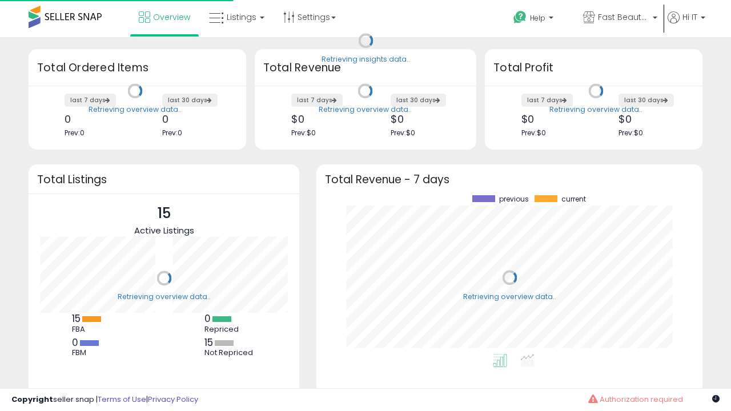
scroll to position [159, 363]
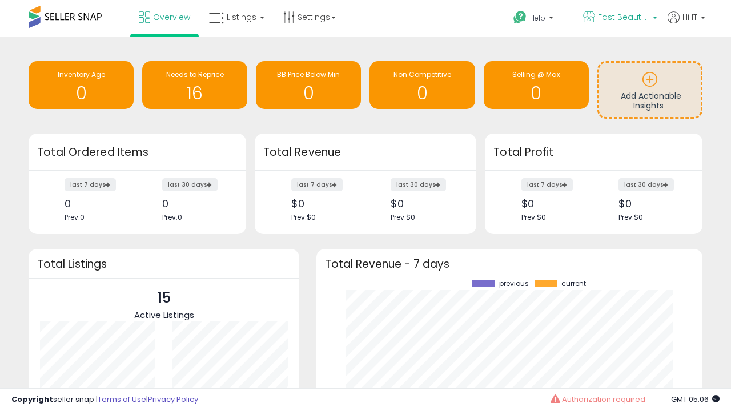
click at [619, 18] on span "Fast Beauty ([GEOGRAPHIC_DATA])" at bounding box center [623, 16] width 51 height 11
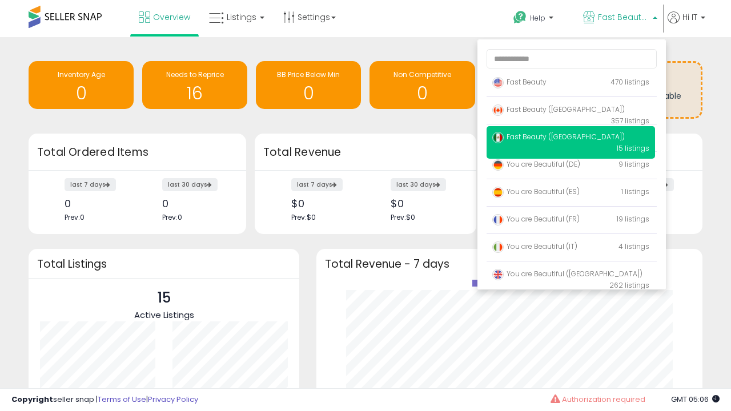
click at [570, 111] on span "Fast Beauty ([GEOGRAPHIC_DATA])" at bounding box center [558, 109] width 132 height 10
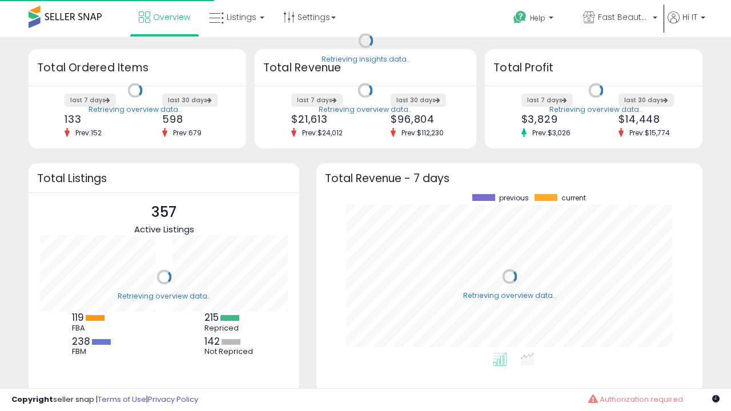
scroll to position [159, 363]
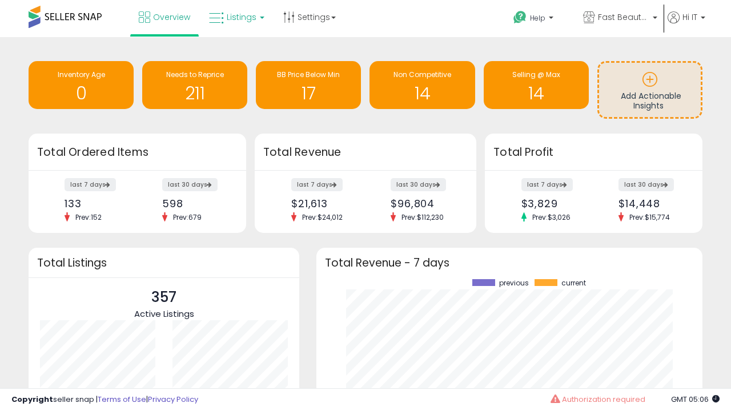
click at [235, 17] on span "Listings" at bounding box center [242, 16] width 30 height 11
